Goal: Information Seeking & Learning: Learn about a topic

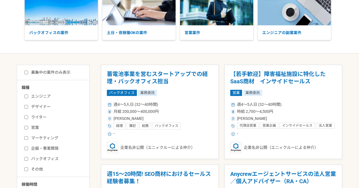
scroll to position [54, 0]
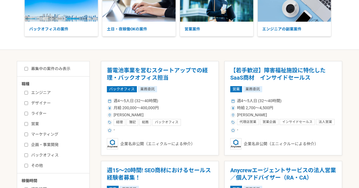
click at [58, 163] on label "その他" at bounding box center [56, 165] width 65 height 6
click at [28, 163] on input "その他" at bounding box center [26, 165] width 4 height 4
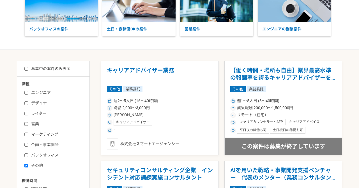
click at [51, 164] on label "その他" at bounding box center [56, 165] width 65 height 6
click at [28, 164] on input "その他" at bounding box center [26, 165] width 4 height 4
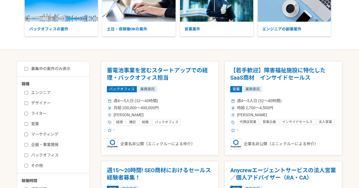
click at [51, 166] on label "その他" at bounding box center [56, 165] width 65 height 6
click at [28, 166] on input "その他" at bounding box center [26, 165] width 4 height 4
checkbox input "true"
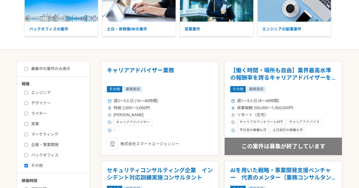
click at [56, 152] on label "バックオフィス" at bounding box center [56, 155] width 65 height 6
click at [28, 153] on input "バックオフィス" at bounding box center [26, 155] width 4 height 4
checkbox input "true"
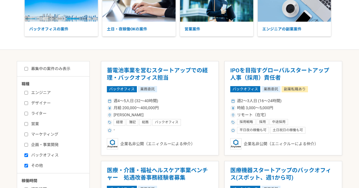
click at [47, 167] on label "その他" at bounding box center [56, 165] width 65 height 6
click at [28, 167] on input "その他" at bounding box center [26, 165] width 4 height 4
checkbox input "false"
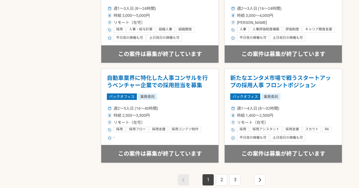
scroll to position [984, 0]
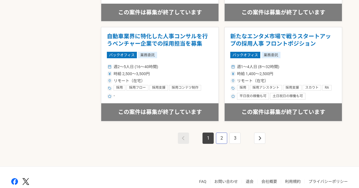
click at [220, 141] on link "2" at bounding box center [221, 137] width 11 height 11
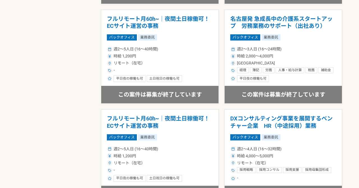
scroll to position [984, 0]
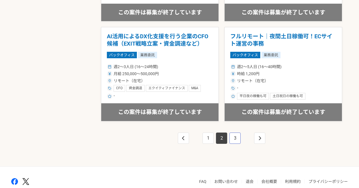
click at [235, 136] on link "3" at bounding box center [235, 137] width 11 height 11
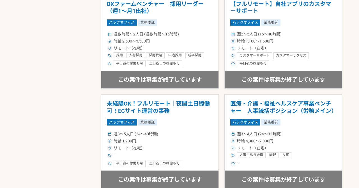
scroll to position [619, 0]
